Goal: Purchase product/service

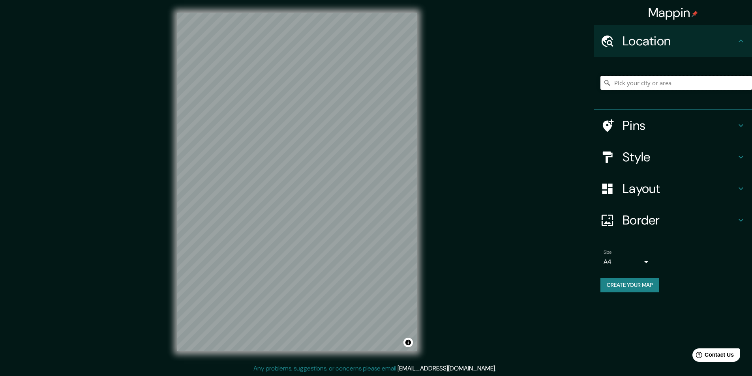
click at [649, 81] on input "Pick your city or area" at bounding box center [677, 83] width 152 height 14
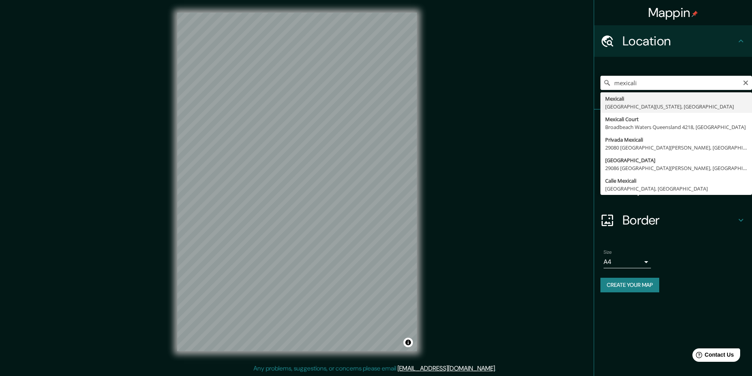
type input "Mexicali, [GEOGRAPHIC_DATA][US_STATE], [GEOGRAPHIC_DATA]"
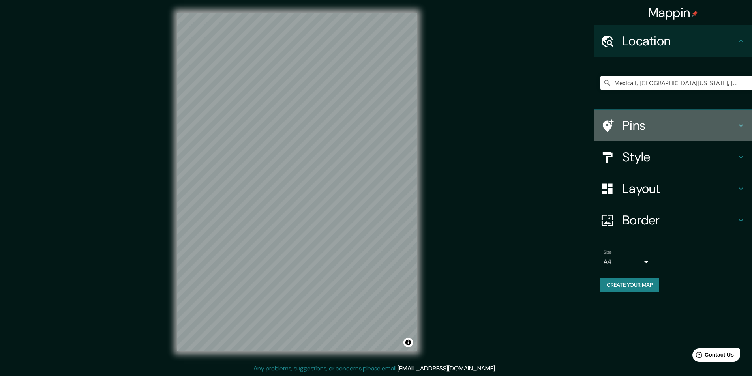
click at [629, 121] on h4 "Pins" at bounding box center [680, 126] width 114 height 16
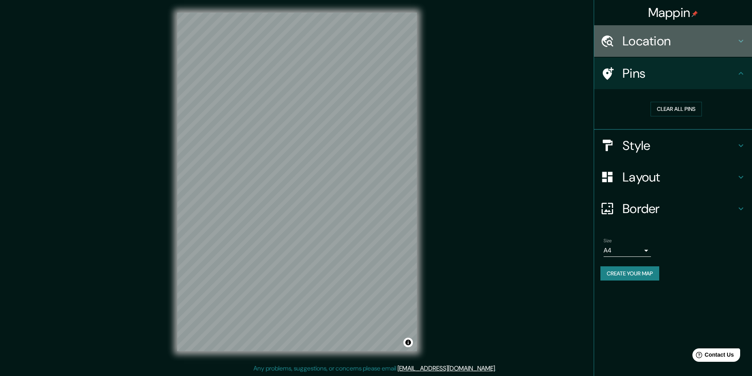
click at [635, 47] on h4 "Location" at bounding box center [680, 41] width 114 height 16
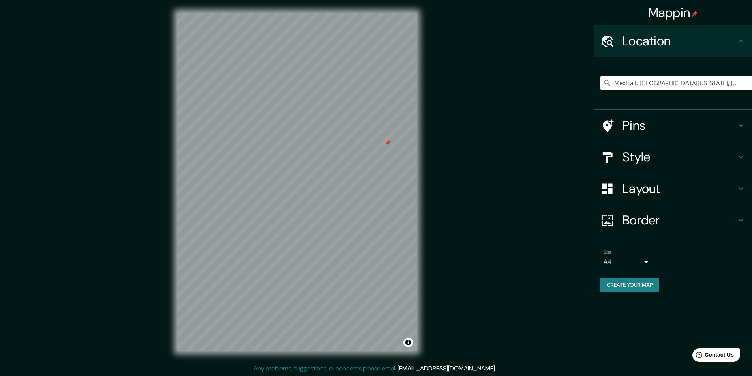
click at [639, 185] on h4 "Layout" at bounding box center [680, 189] width 114 height 16
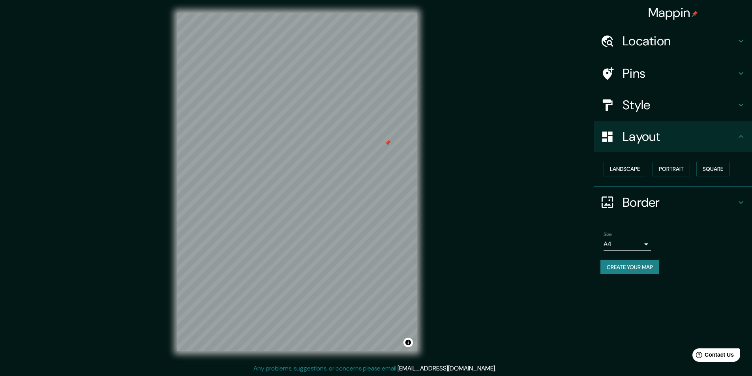
click at [631, 116] on div "Style" at bounding box center [673, 105] width 158 height 32
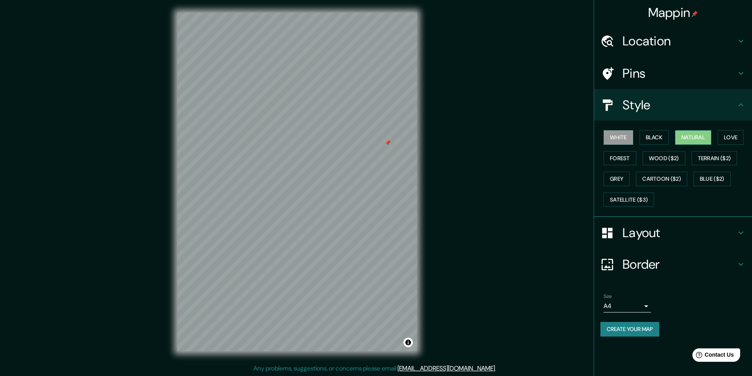
click at [693, 139] on button "Natural" at bounding box center [693, 137] width 36 height 15
click at [645, 269] on h4 "Border" at bounding box center [680, 265] width 114 height 16
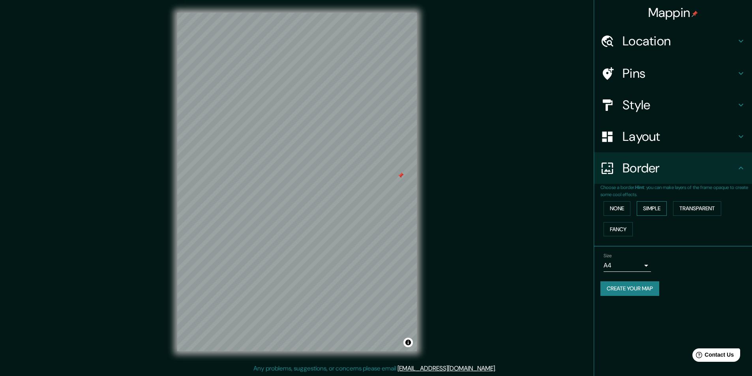
click at [647, 206] on button "Simple" at bounding box center [652, 208] width 30 height 15
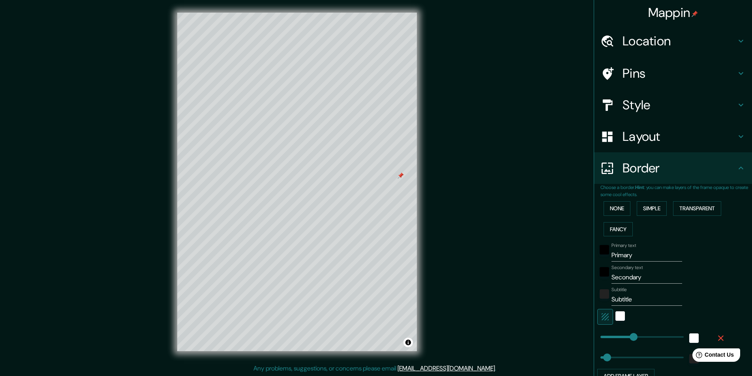
type input "243"
type input "35"
type input "243"
type input "29"
type input "55"
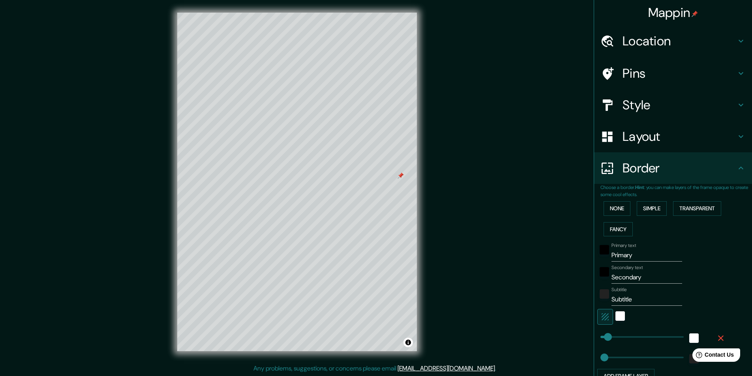
type input "52"
drag, startPoint x: 601, startPoint y: 336, endPoint x: 564, endPoint y: 280, distance: 66.7
click at [564, 280] on div "Mappin Location [GEOGRAPHIC_DATA], [GEOGRAPHIC_DATA][US_STATE], [GEOGRAPHIC_DAT…" at bounding box center [376, 188] width 752 height 377
click at [631, 257] on input "Primary" at bounding box center [647, 255] width 71 height 13
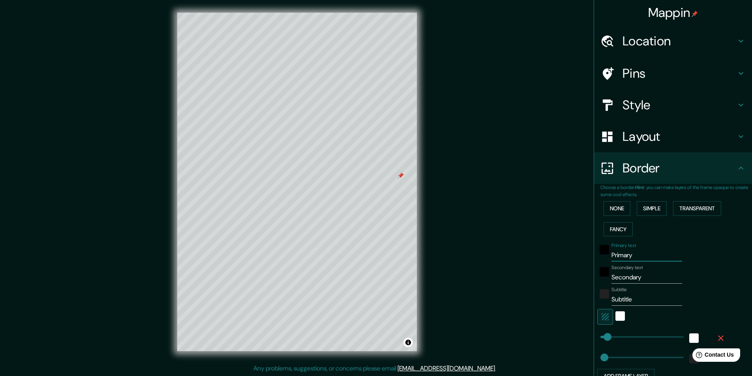
click at [631, 257] on input "Primary" at bounding box center [647, 255] width 71 height 13
type input "M"
type input "52"
type input "Me"
type input "52"
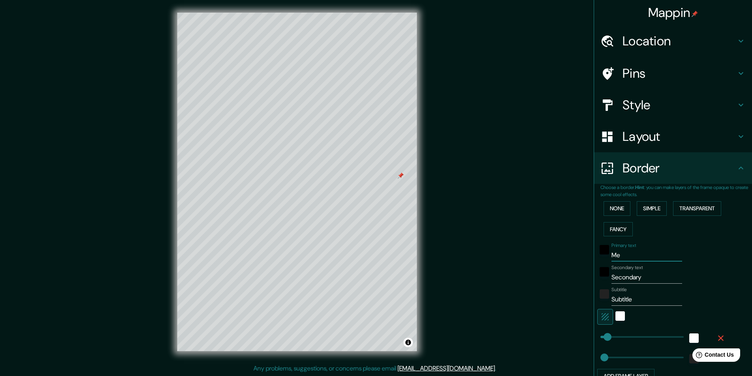
type input "Mex"
type input "52"
type input "Mexi"
type input "52"
type input "Mexic"
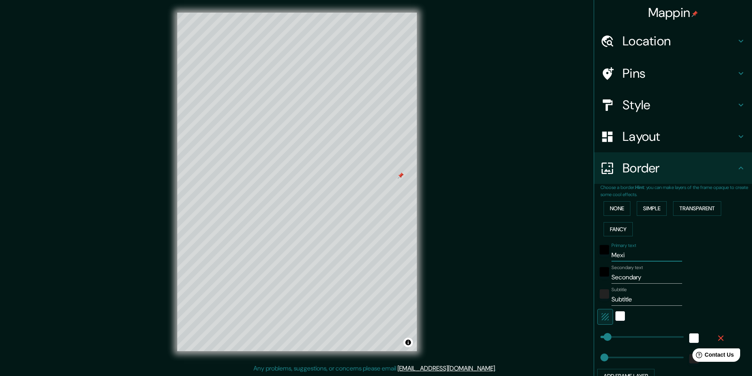
type input "52"
type input "Mexical"
type input "52"
type input "Mexicali"
type input "52"
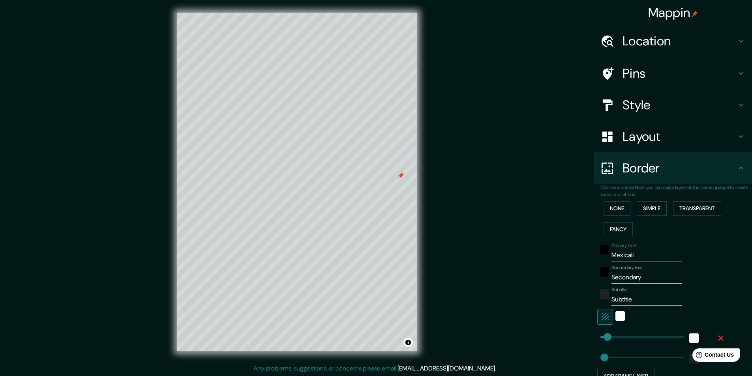
type input "Mexicali"
click at [620, 282] on input "Secondary" at bounding box center [647, 277] width 71 height 13
type input "M"
type input "52"
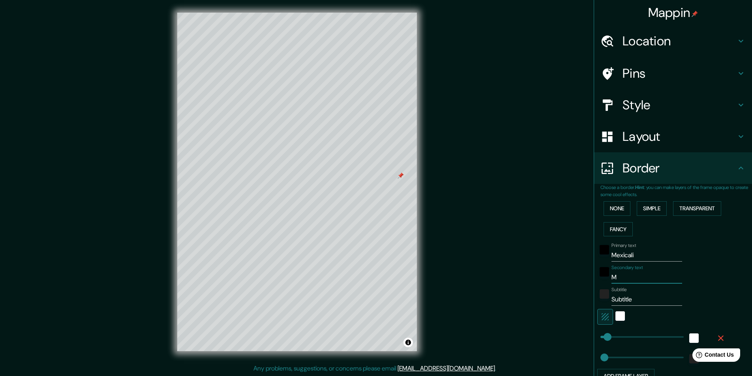
type input "Me"
type input "52"
type input "Mexi"
type input "52"
type input "Mexioc"
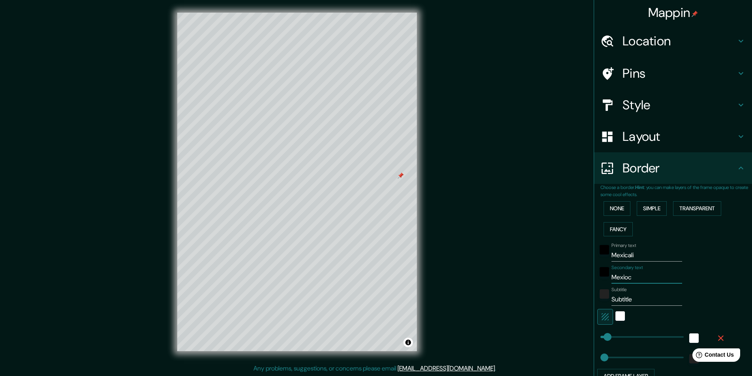
type input "52"
type input "Mexio"
type input "52"
type input "Mexi"
type input "52"
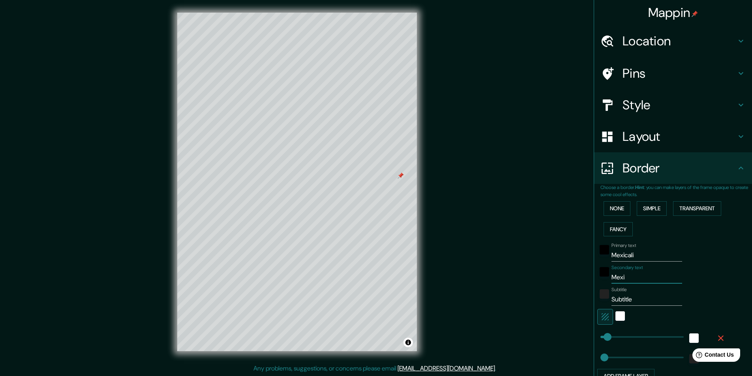
type input "Mexic"
type input "52"
type input "[GEOGRAPHIC_DATA]"
type input "52"
type input "[GEOGRAPHIC_DATA]"
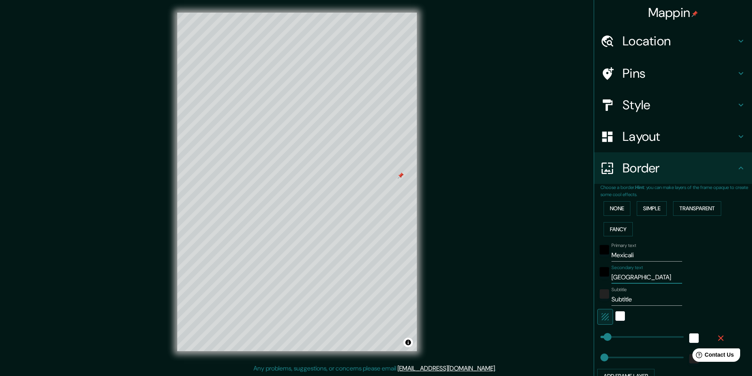
click at [624, 295] on input "Subtitle" at bounding box center [647, 299] width 71 height 13
type input "52"
click at [522, 293] on div "Mappin Location [GEOGRAPHIC_DATA], [GEOGRAPHIC_DATA][US_STATE], [GEOGRAPHIC_DAT…" at bounding box center [376, 188] width 752 height 377
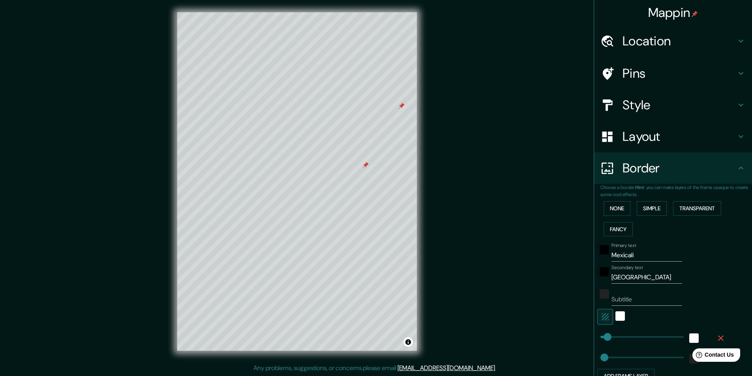
click at [555, 257] on div "Mappin Location [GEOGRAPHIC_DATA], [GEOGRAPHIC_DATA][US_STATE], [GEOGRAPHIC_DAT…" at bounding box center [376, 188] width 752 height 377
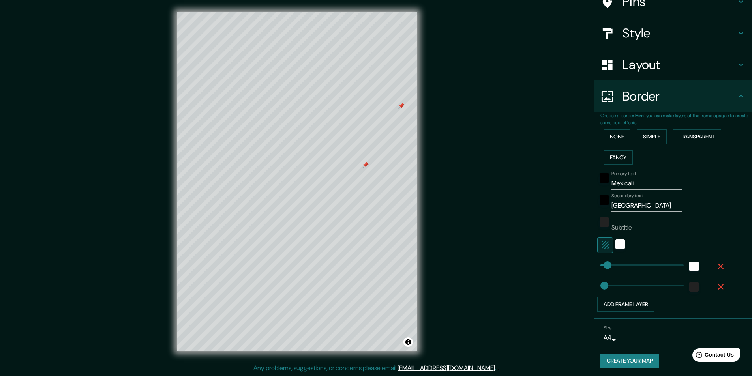
scroll to position [73, 0]
click at [609, 357] on button "Create your map" at bounding box center [630, 360] width 59 height 15
click at [500, 272] on div "Mappin Location [GEOGRAPHIC_DATA], [GEOGRAPHIC_DATA][US_STATE], [GEOGRAPHIC_DAT…" at bounding box center [376, 188] width 752 height 377
click at [477, 241] on div "Mappin Location [GEOGRAPHIC_DATA], [GEOGRAPHIC_DATA][US_STATE], [GEOGRAPHIC_DAT…" at bounding box center [376, 188] width 752 height 377
click at [639, 361] on button "Create your map" at bounding box center [630, 360] width 59 height 15
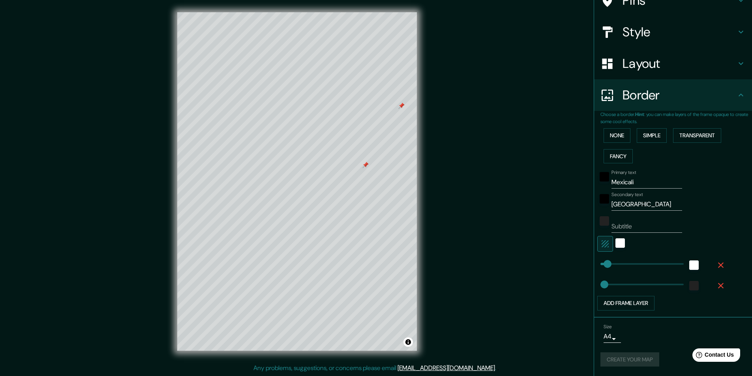
click at [639, 361] on div "Create your map" at bounding box center [673, 360] width 145 height 15
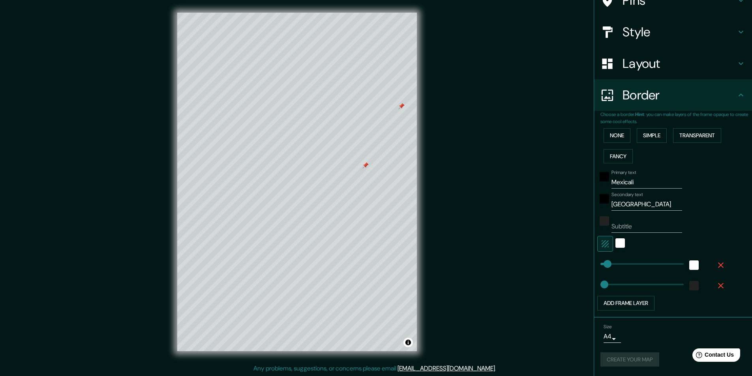
scroll to position [0, 0]
click at [623, 58] on h4 "Layout" at bounding box center [680, 64] width 114 height 16
type input "52"
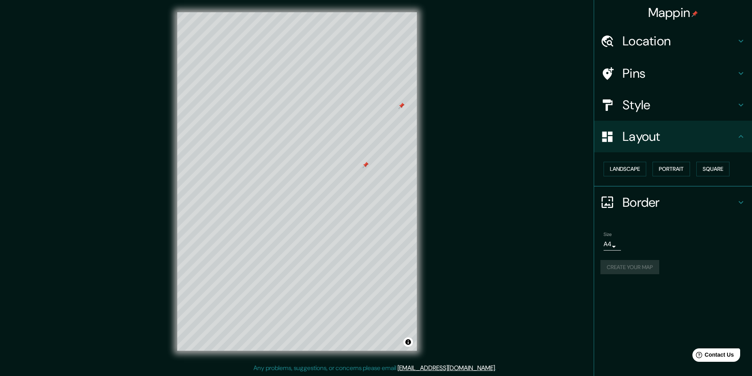
scroll to position [0, 0]
click at [684, 9] on h4 "Mappin" at bounding box center [673, 13] width 50 height 16
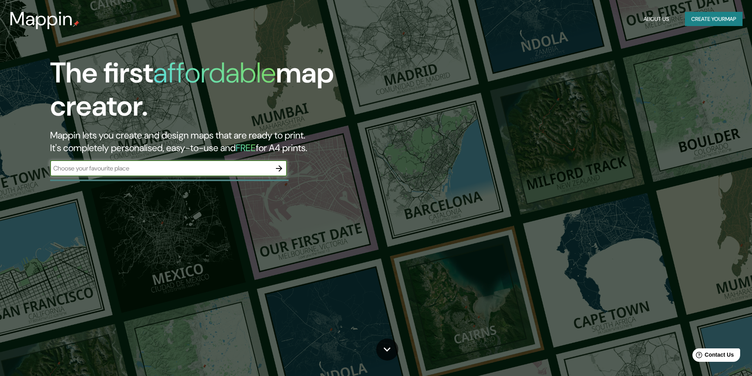
click at [55, 19] on h3 "Mappin" at bounding box center [41, 19] width 64 height 22
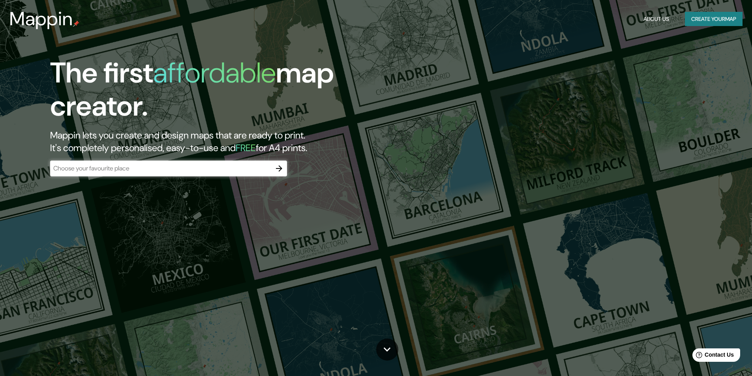
click at [721, 20] on button "Create your map" at bounding box center [714, 19] width 58 height 15
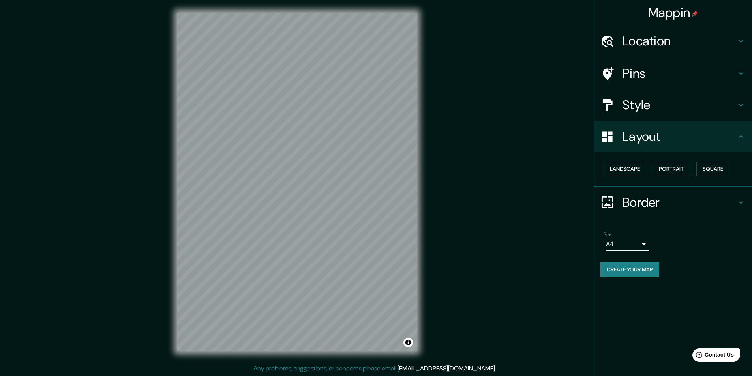
click at [636, 30] on div "Location" at bounding box center [673, 41] width 158 height 32
type input "58"
type input "32"
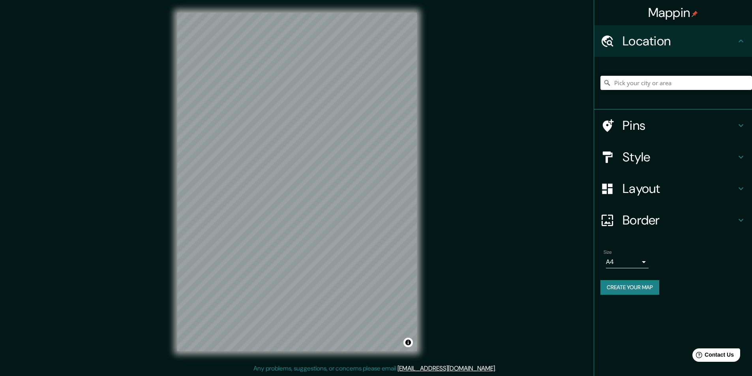
click at [638, 78] on input "Pick your city or area" at bounding box center [677, 83] width 152 height 14
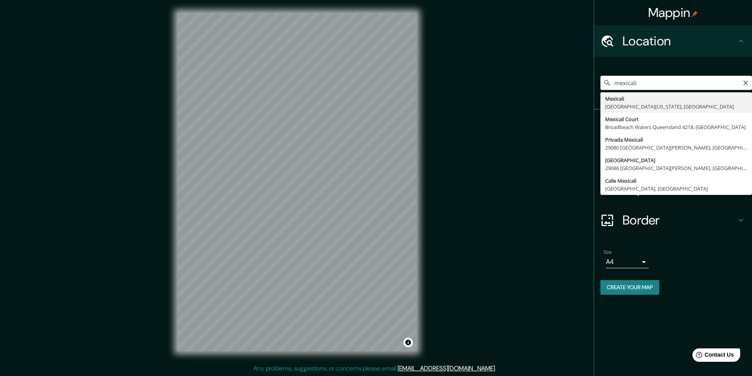
type input "Mexicali, [GEOGRAPHIC_DATA][US_STATE], [GEOGRAPHIC_DATA]"
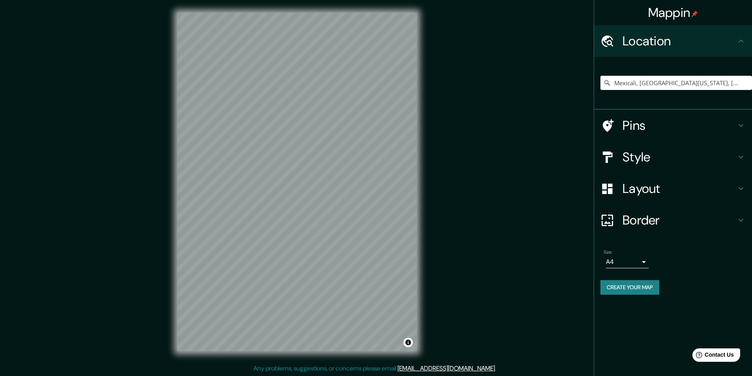
drag, startPoint x: 578, startPoint y: 170, endPoint x: 552, endPoint y: 169, distance: 25.7
click at [552, 169] on div "Mappin Location [GEOGRAPHIC_DATA], [GEOGRAPHIC_DATA][US_STATE], [GEOGRAPHIC_DAT…" at bounding box center [376, 188] width 752 height 377
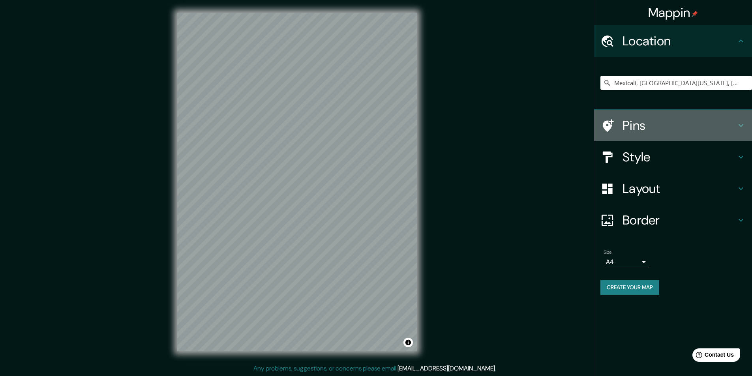
click at [632, 118] on h4 "Pins" at bounding box center [680, 126] width 114 height 16
type input "58"
type input "32"
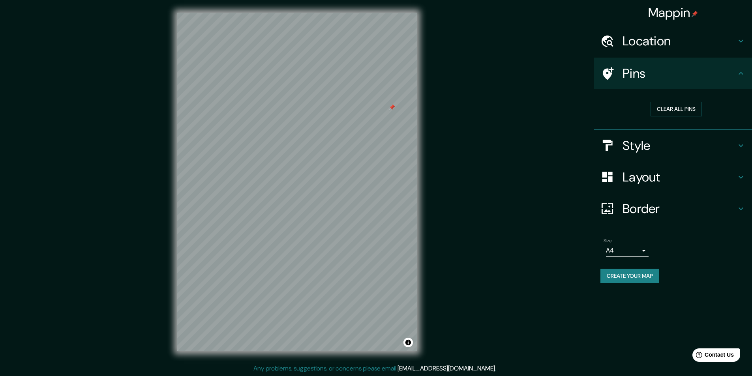
click at [650, 145] on h4 "Style" at bounding box center [680, 146] width 114 height 16
type input "58"
type input "32"
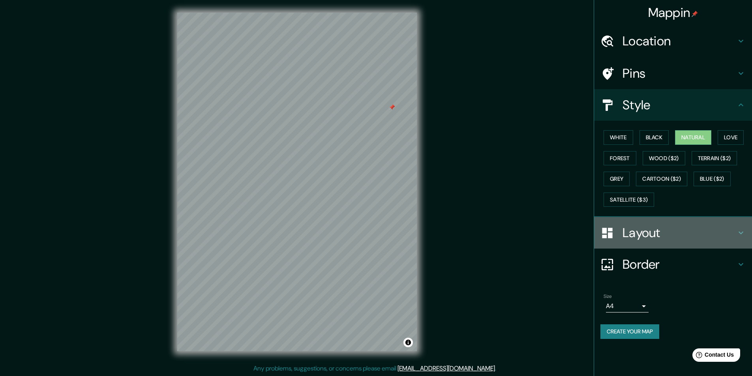
click at [646, 224] on div "Layout" at bounding box center [673, 233] width 158 height 32
type input "58"
type input "32"
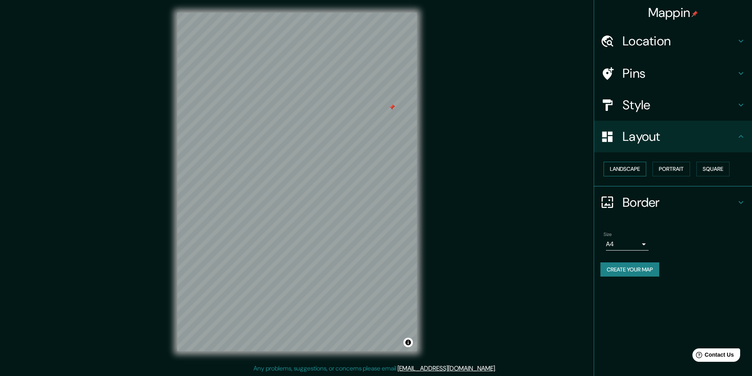
click at [632, 165] on button "Landscape" at bounding box center [625, 169] width 43 height 15
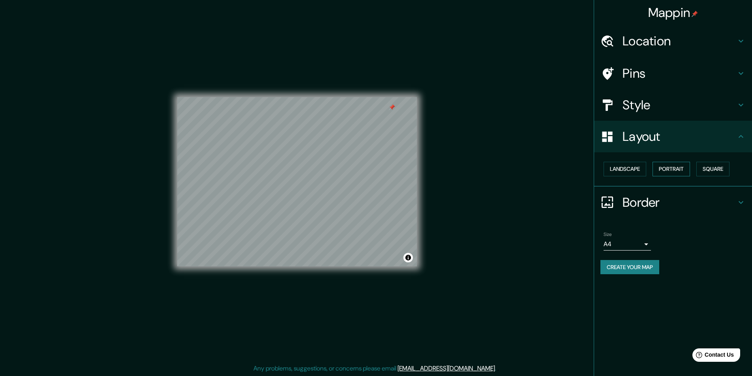
click at [663, 165] on button "Portrait" at bounding box center [672, 169] width 38 height 15
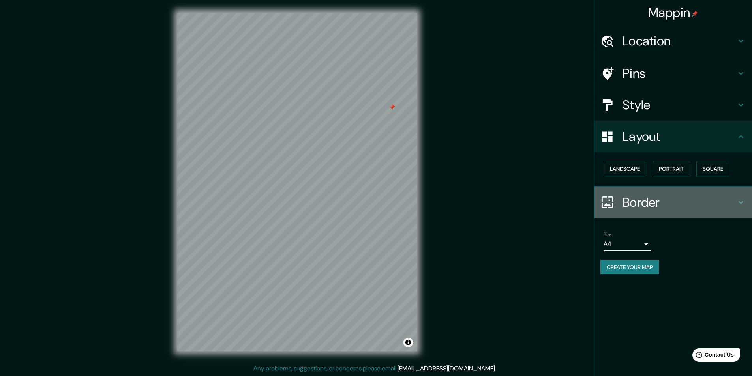
click at [635, 203] on h4 "Border" at bounding box center [680, 203] width 114 height 16
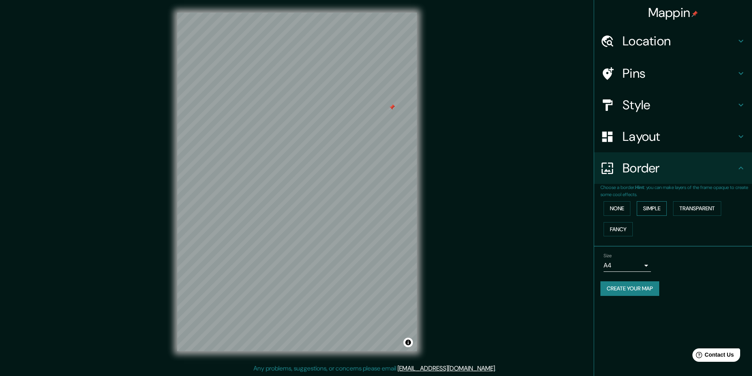
click at [661, 209] on button "Simple" at bounding box center [652, 208] width 30 height 15
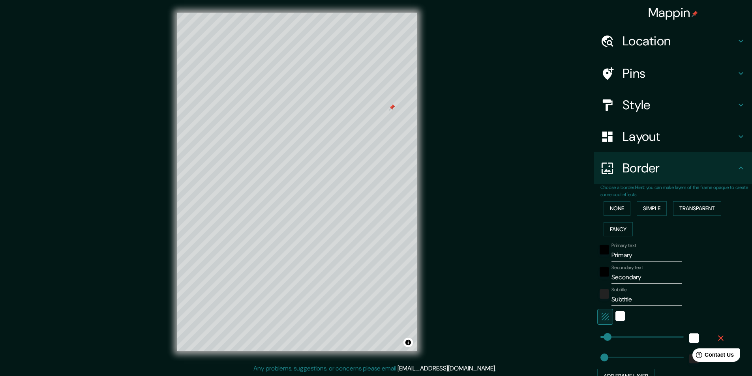
click at [622, 258] on input "Primary" at bounding box center [647, 255] width 71 height 13
type input "M"
type input "52"
type input "Me"
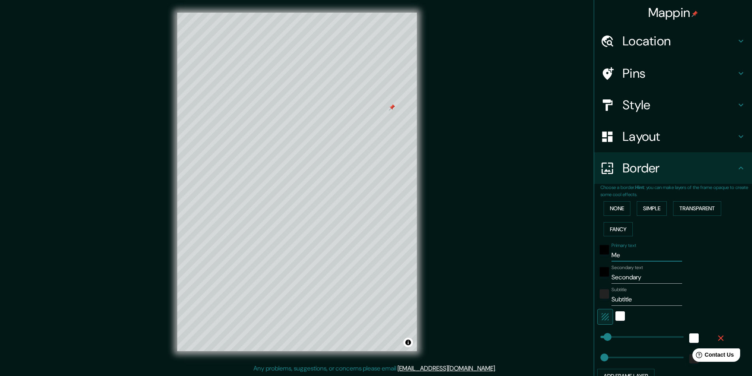
type input "52"
type input "Mex"
type input "52"
type input "Mexi"
type input "52"
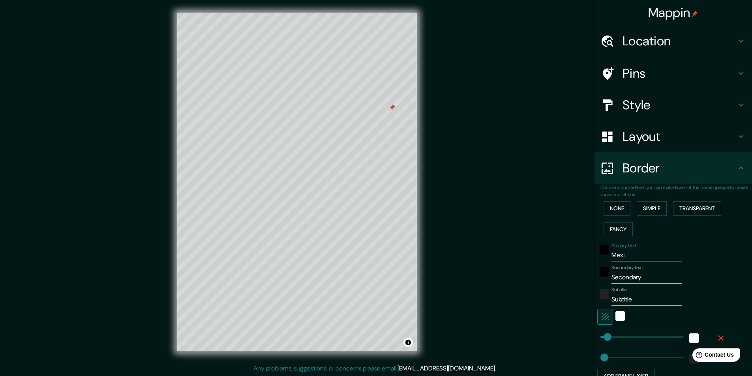
type input "Mexic"
type input "52"
type input "Mexica"
type input "52"
type input "Mexical"
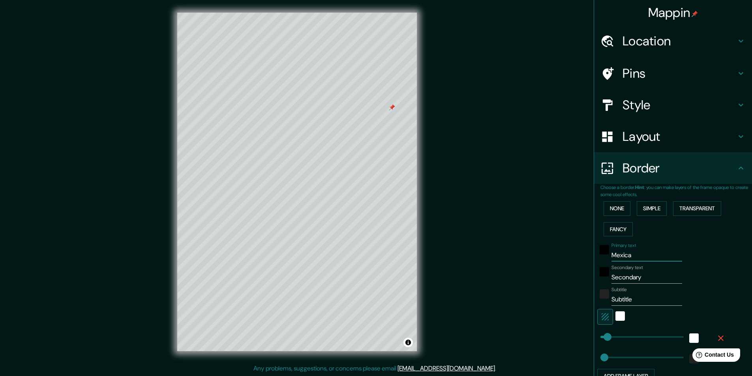
type input "52"
type input "Mexicali"
type input "52"
type input "Mexicali"
type input "M"
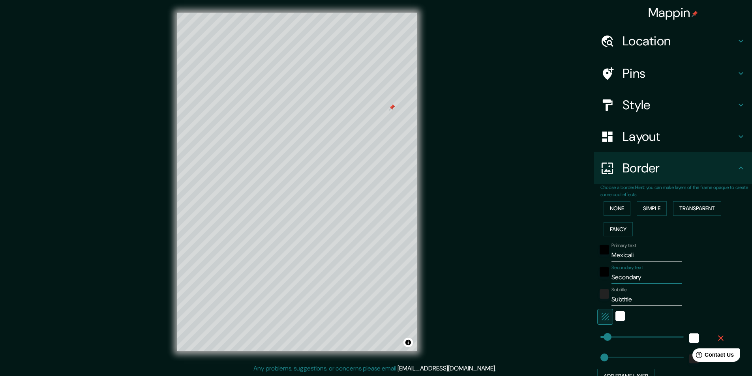
type input "52"
type input "Me"
type input "52"
type input "Mex"
type input "52"
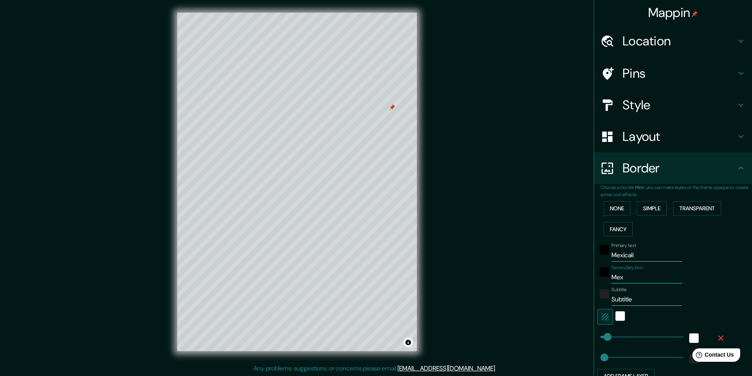
type input "Mexi"
type input "52"
type input "Mexic"
type input "52"
type input "[GEOGRAPHIC_DATA]"
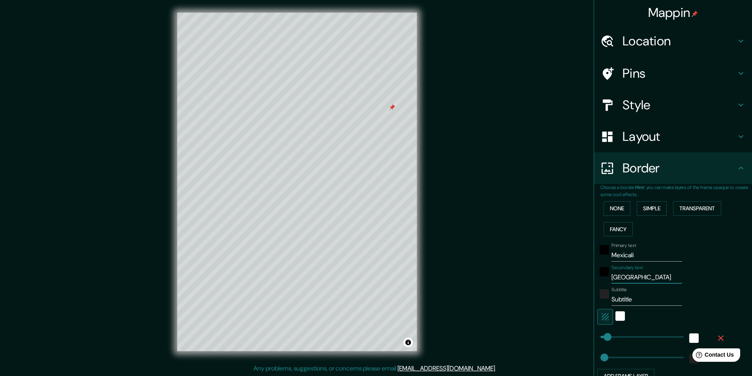
type input "52"
type input "[GEOGRAPHIC_DATA]"
type input "52"
click at [715, 301] on div "Subtitle" at bounding box center [662, 296] width 130 height 19
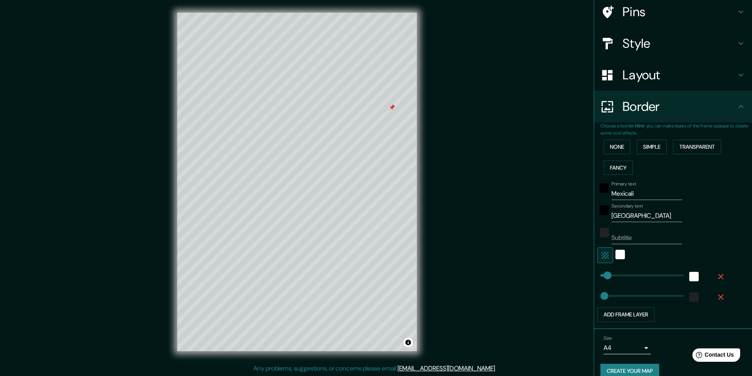
scroll to position [73, 0]
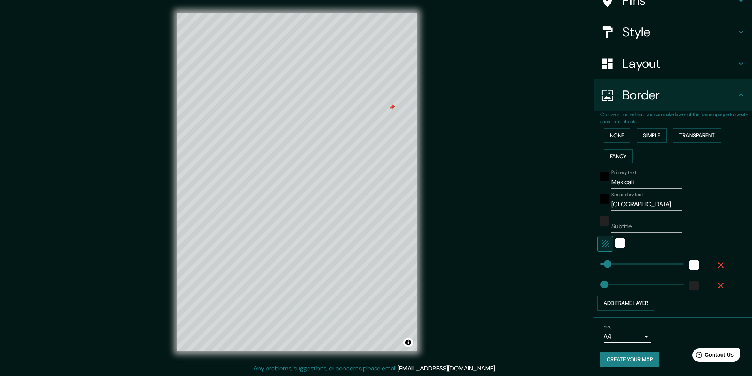
click at [618, 359] on button "Create your map" at bounding box center [630, 360] width 59 height 15
